Goal: Task Accomplishment & Management: Use online tool/utility

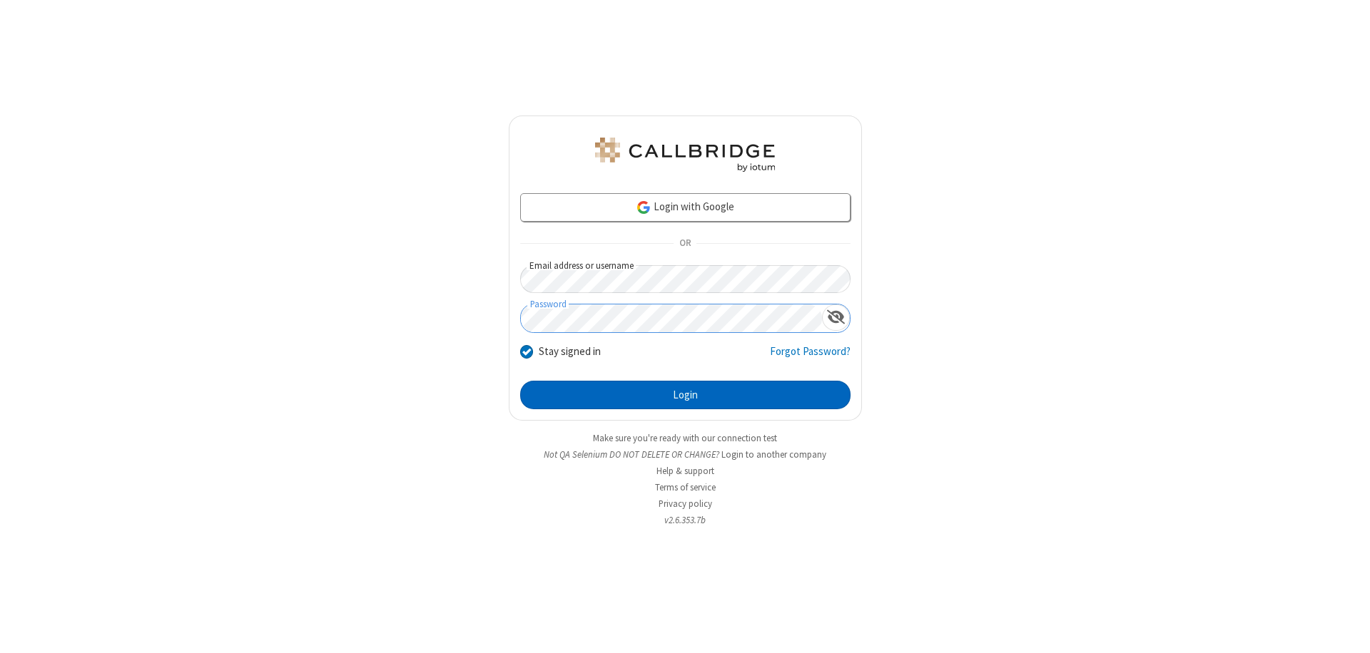
click at [685, 395] on button "Login" at bounding box center [685, 395] width 330 height 29
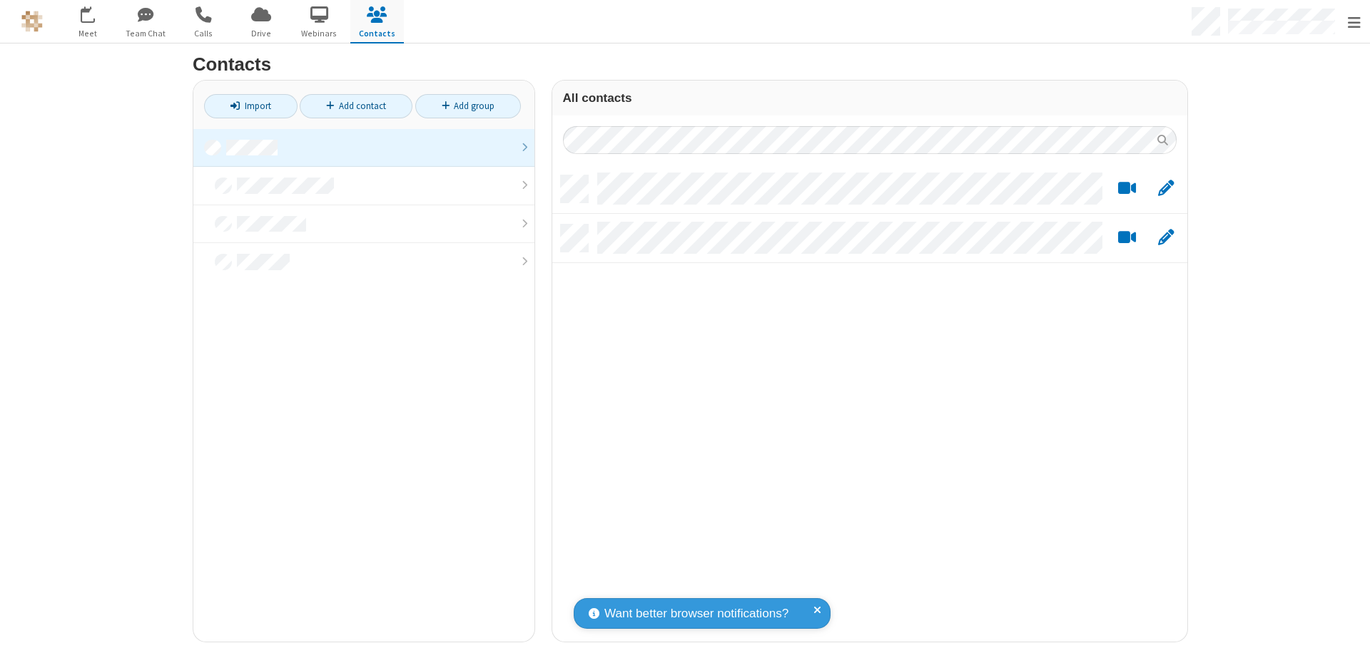
scroll to position [467, 624]
